Goal: Transaction & Acquisition: Purchase product/service

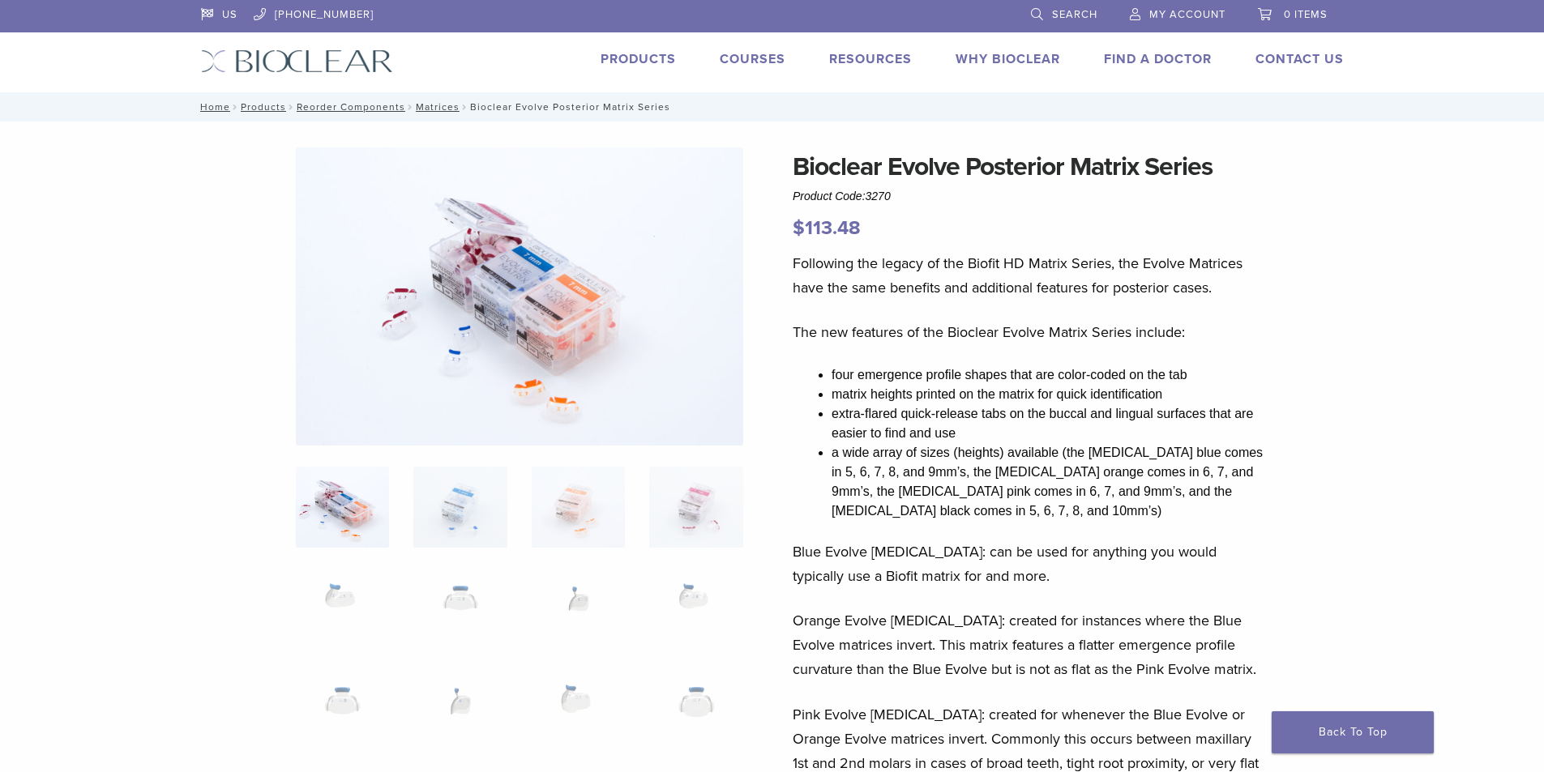
click at [662, 58] on link "Products" at bounding box center [638, 59] width 75 height 16
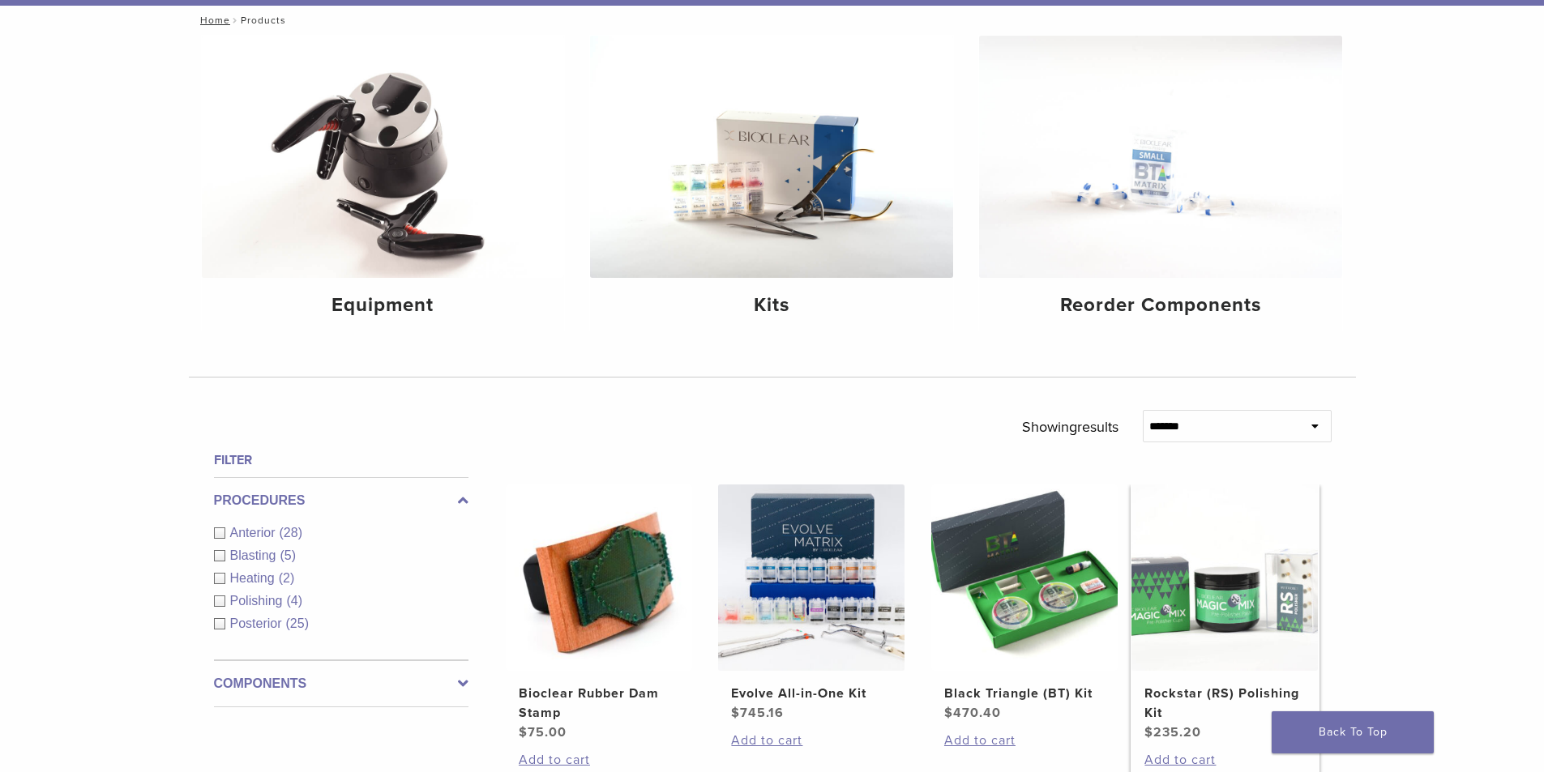
scroll to position [243, 0]
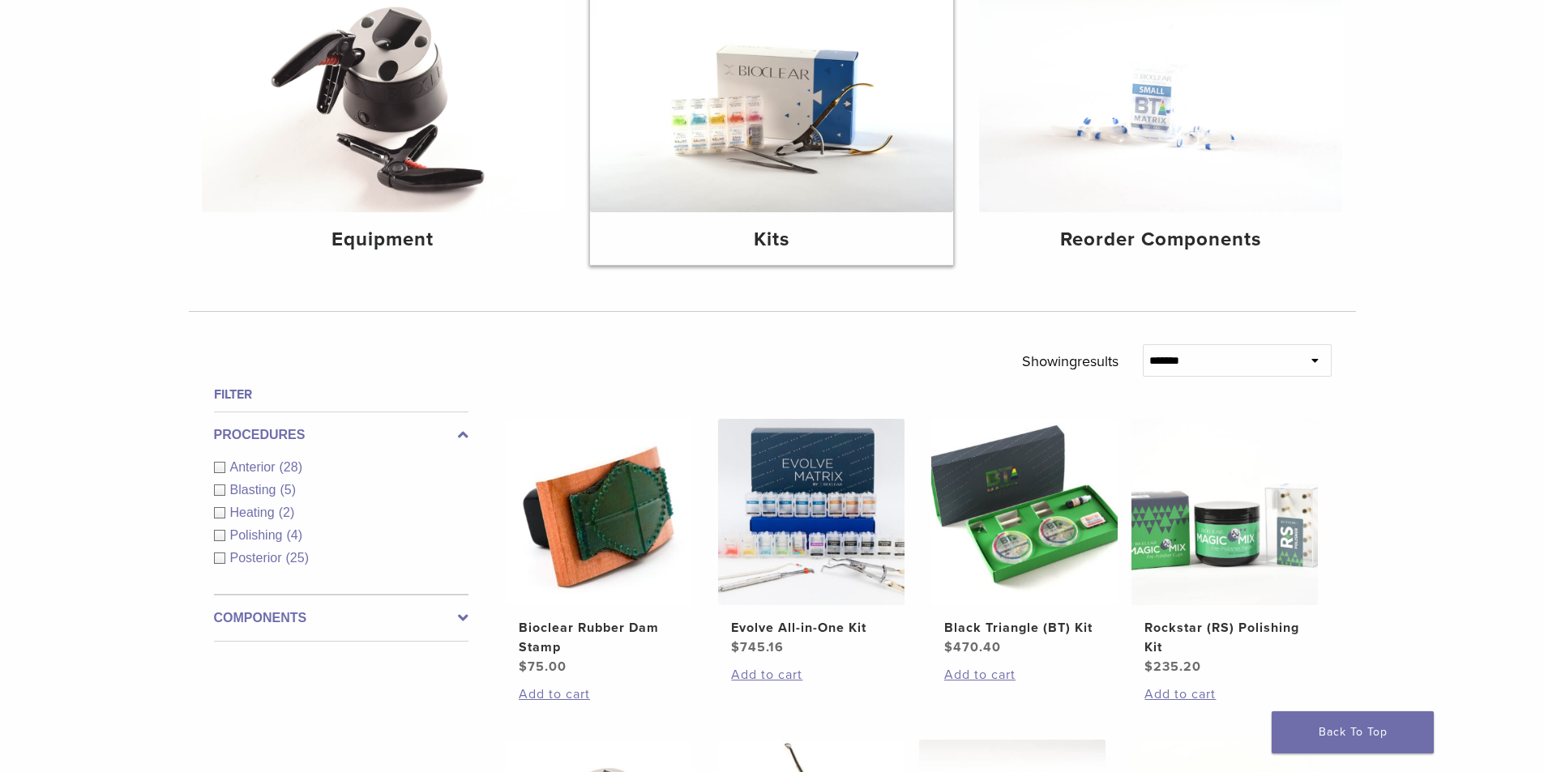
click at [840, 152] on img at bounding box center [771, 91] width 363 height 242
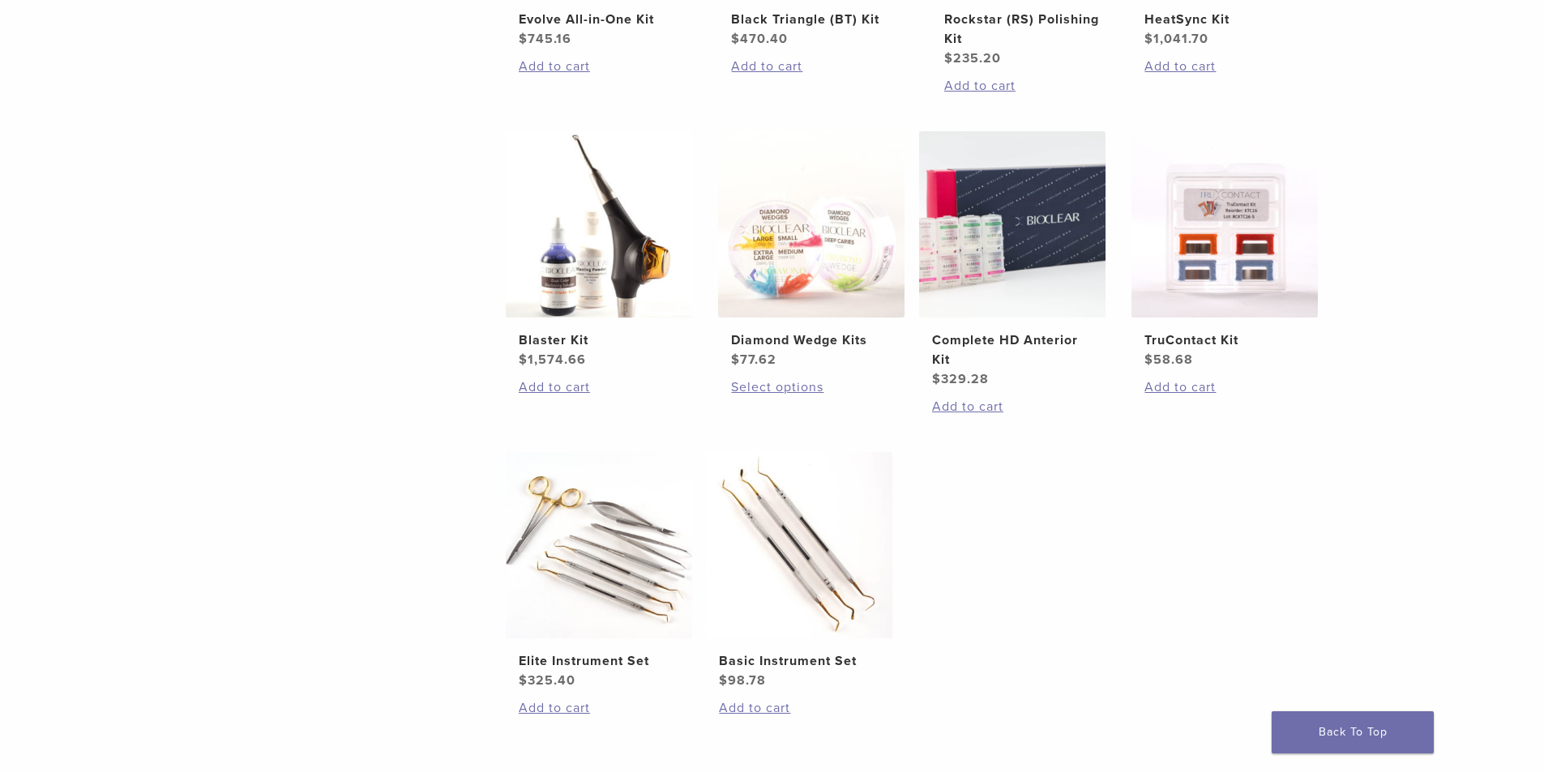
scroll to position [162, 0]
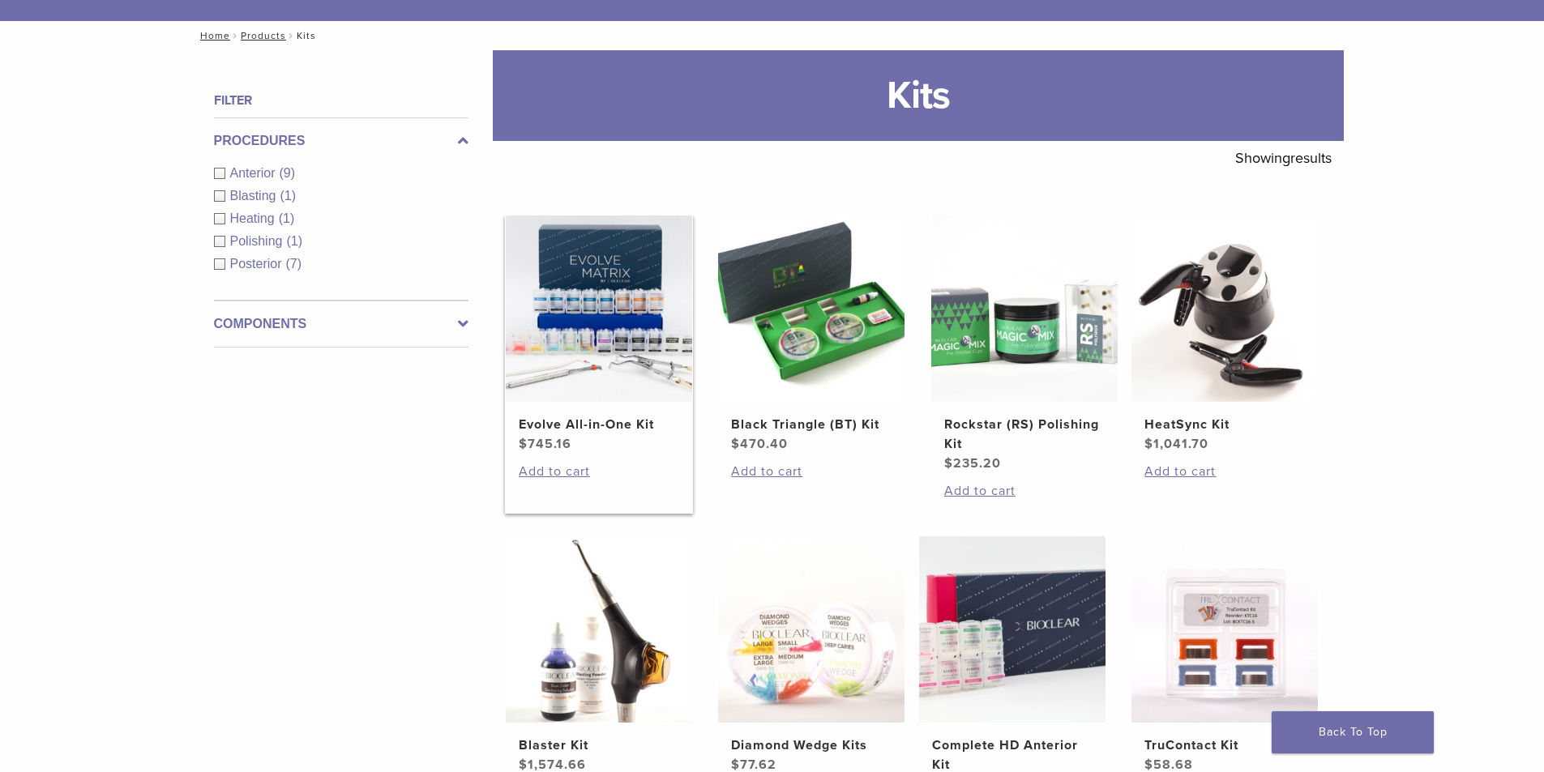
click at [591, 379] on img at bounding box center [599, 309] width 186 height 186
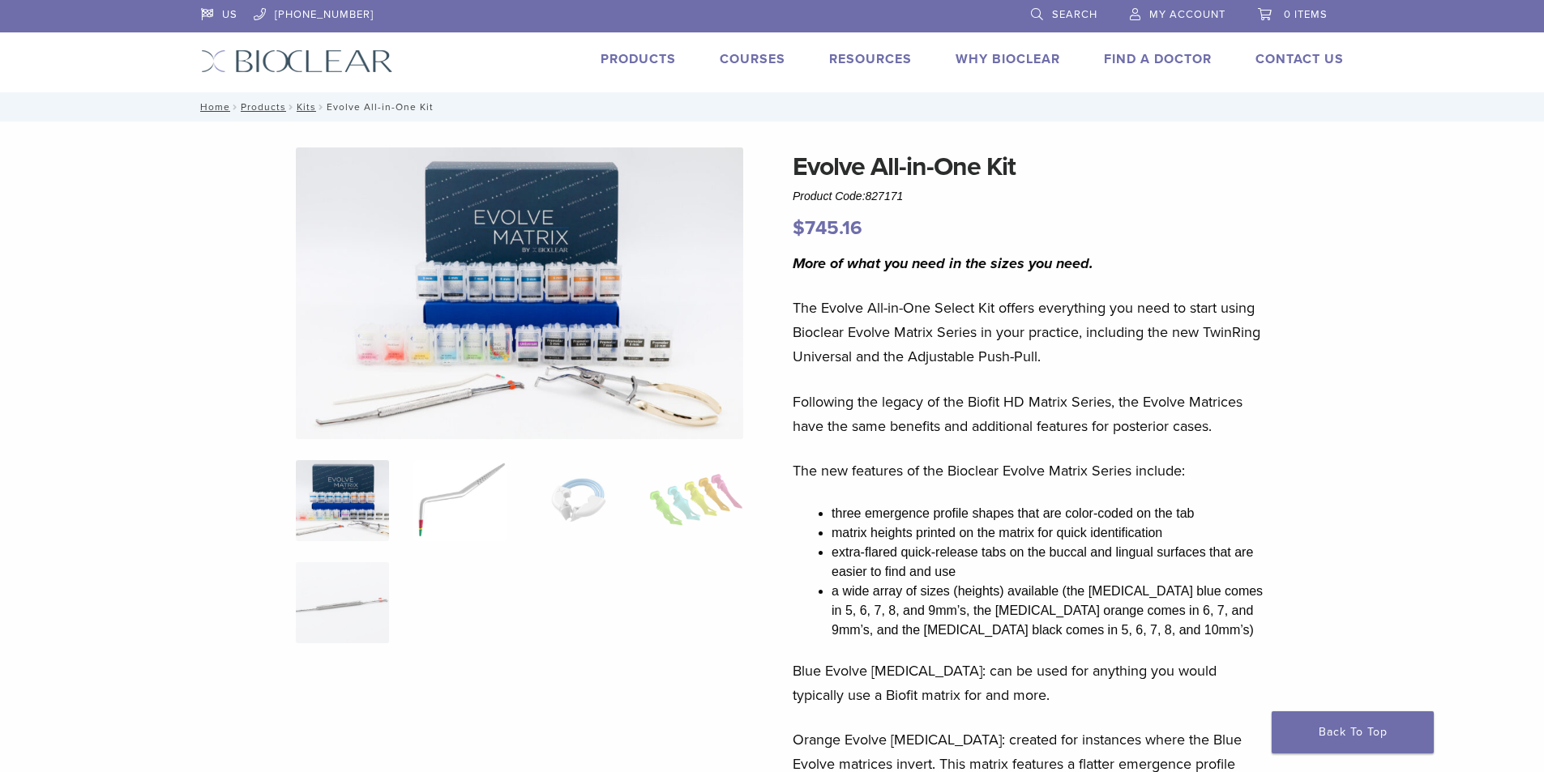
click at [444, 493] on img at bounding box center [459, 500] width 93 height 81
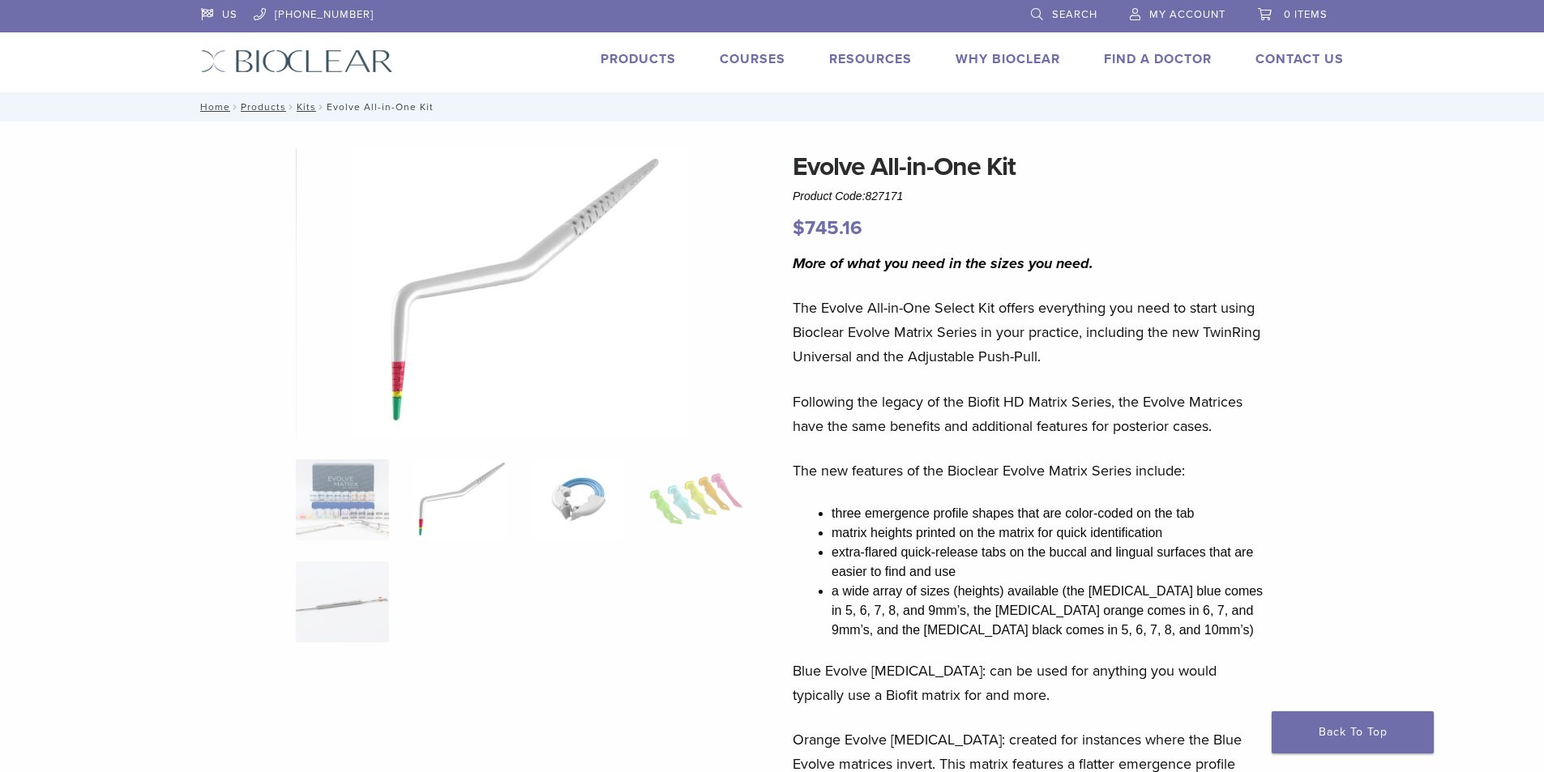
click at [575, 512] on img at bounding box center [578, 499] width 93 height 81
